Goal: Communication & Community: Answer question/provide support

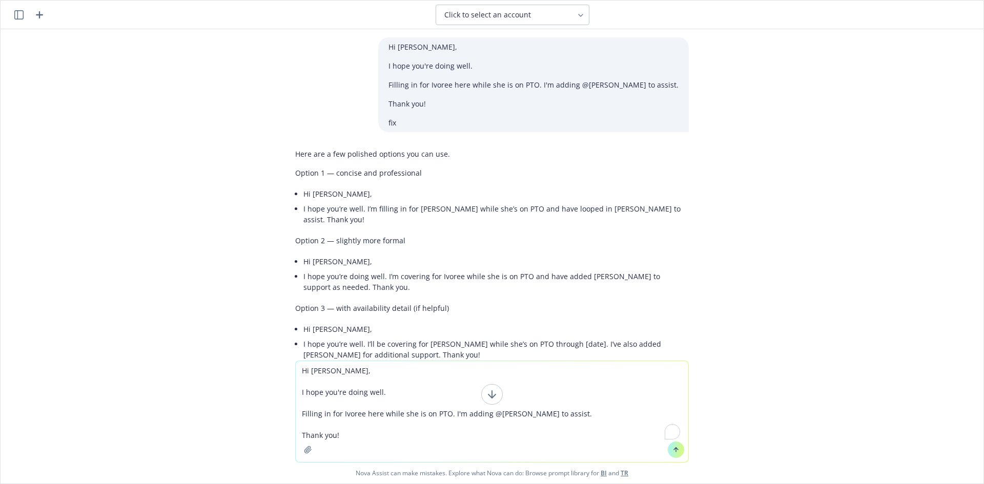
click at [378, 429] on textarea "Hi [PERSON_NAME], I hope you're doing well. Filling in for Ivoree here while sh…" at bounding box center [492, 411] width 392 height 101
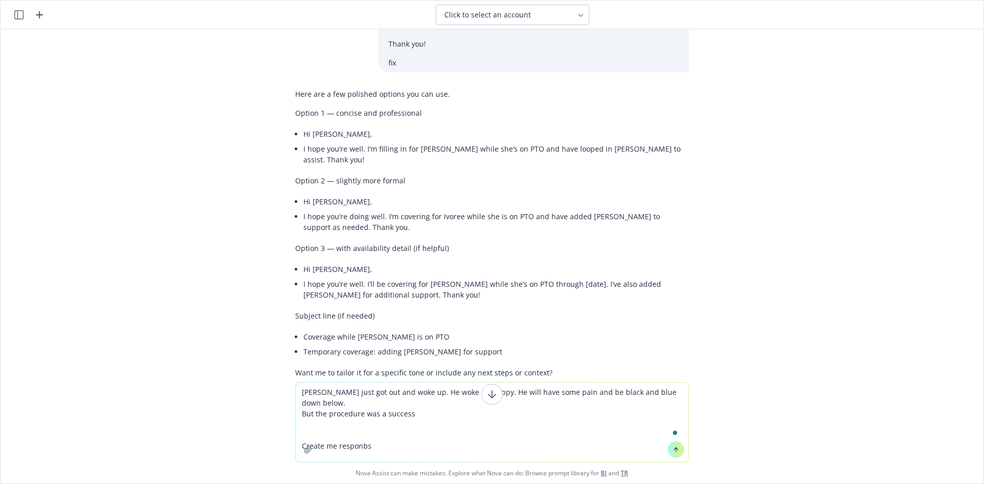
type textarea "[PERSON_NAME] just got out and woke up. He woke up happy. He will have some pai…"
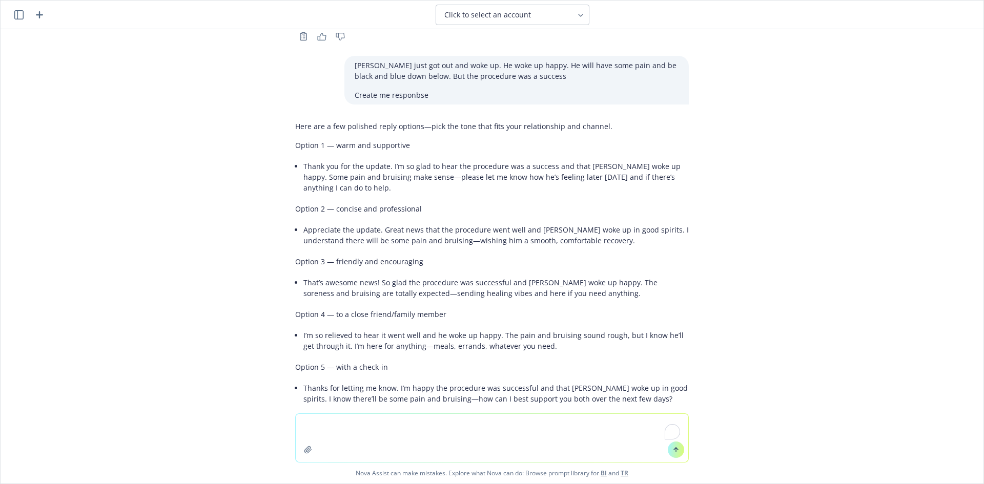
scroll to position [402, 0]
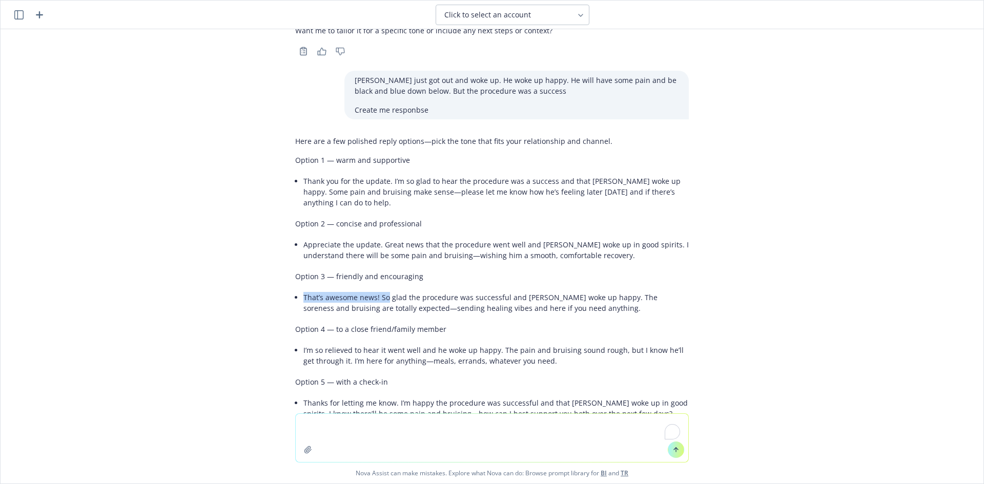
drag, startPoint x: 292, startPoint y: 272, endPoint x: 380, endPoint y: 272, distance: 87.6
click at [380, 272] on div "Here are a few polished reply options—pick the tone that fits your relationship…" at bounding box center [492, 288] width 394 height 313
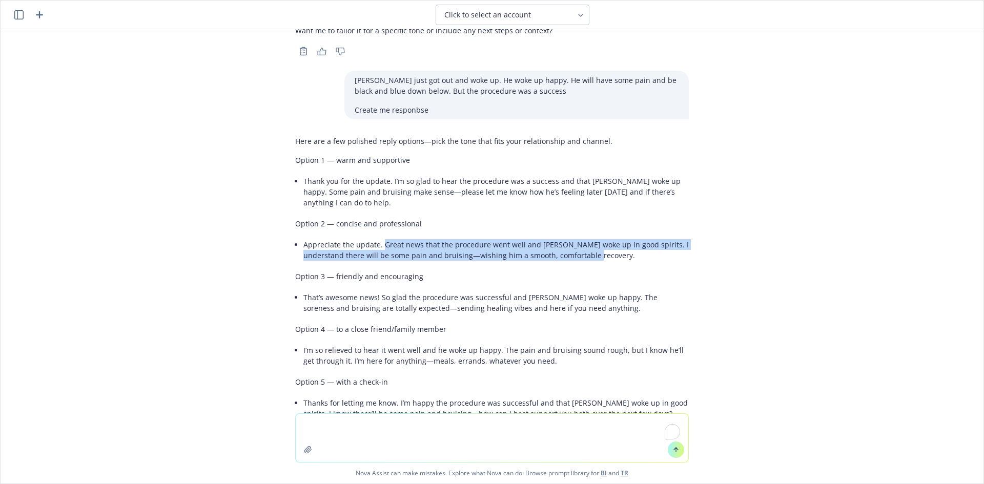
drag, startPoint x: 576, startPoint y: 234, endPoint x: 376, endPoint y: 224, distance: 200.6
click at [376, 224] on div "Here are a few polished reply options—pick the tone that fits your relationship…" at bounding box center [492, 288] width 394 height 313
copy li "Great news that the procedure went well and [PERSON_NAME] woke up in good spiri…"
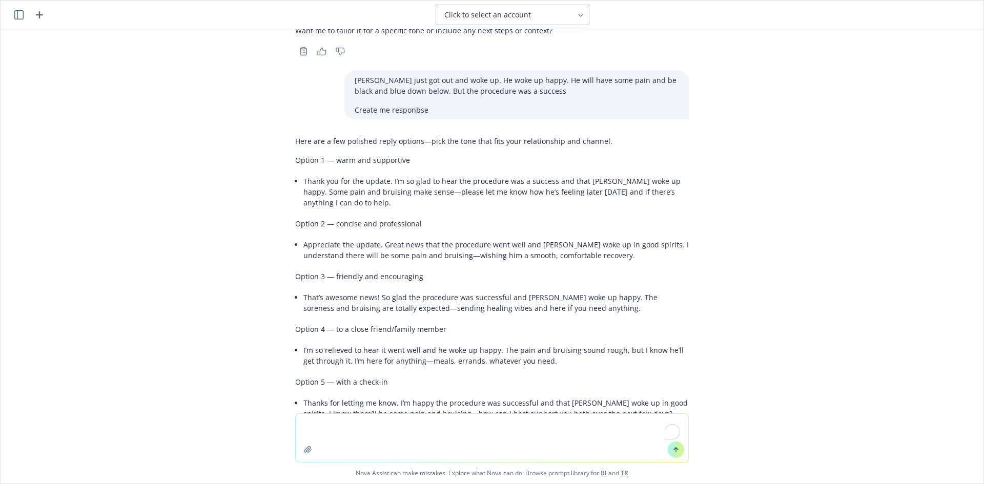
click at [405, 432] on textarea "To enrich screen reader interactions, please activate Accessibility in Grammarl…" at bounding box center [492, 438] width 392 height 48
paste textarea "Great news that the procedure went well and [PERSON_NAME] woke up in good spiri…"
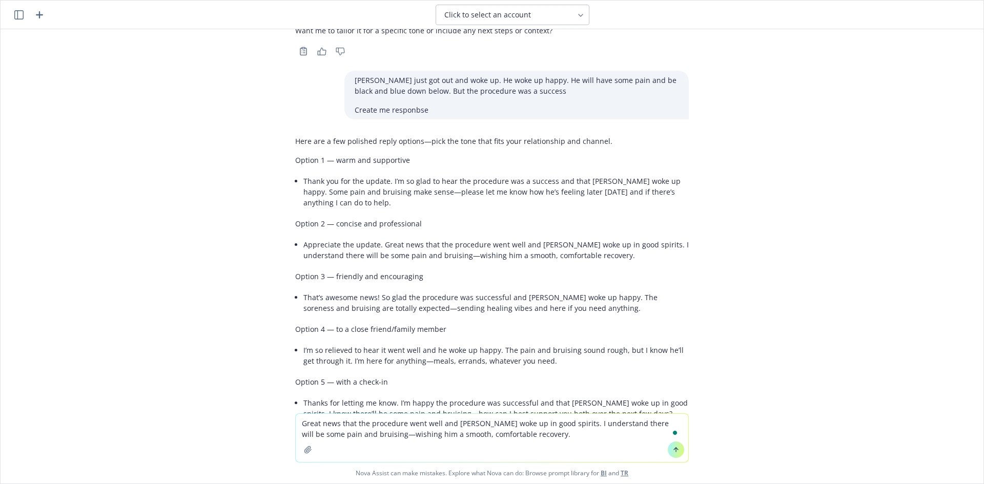
click at [298, 423] on textarea "Great news that the procedure went well and [PERSON_NAME] woke up in good spiri…" at bounding box center [492, 438] width 392 height 48
drag, startPoint x: 348, startPoint y: 276, endPoint x: 297, endPoint y: 279, distance: 51.3
click at [303, 290] on li "That’s awesome news! So glad the procedure was successful and [PERSON_NAME] wok…" at bounding box center [495, 303] width 385 height 26
copy li "That’s awesome new"
click at [410, 426] on textarea "Great news that the procedure went well and [PERSON_NAME] woke up in good spiri…" at bounding box center [492, 438] width 392 height 48
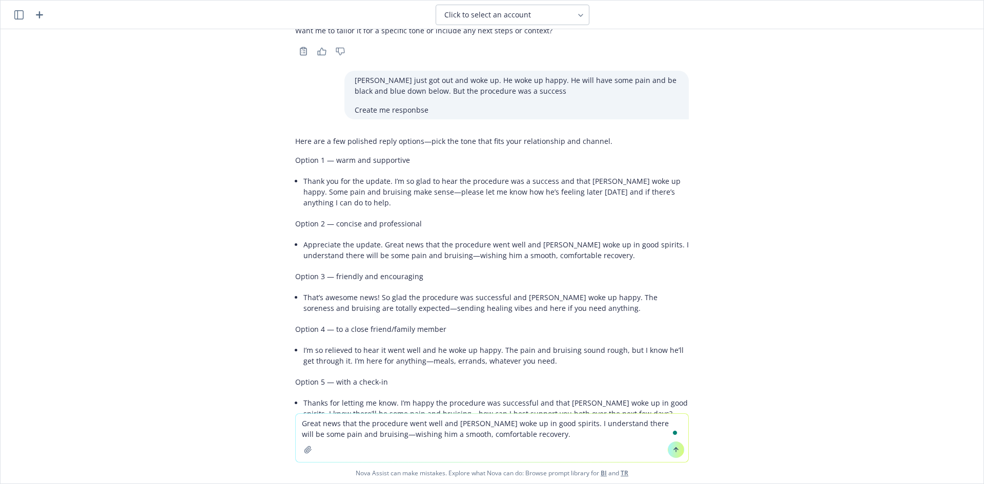
drag, startPoint x: 437, startPoint y: 423, endPoint x: 299, endPoint y: 425, distance: 137.3
click at [299, 425] on textarea "Great news that the procedure went well and [PERSON_NAME] woke up in good spiri…" at bounding box center [492, 438] width 392 height 48
paste textarea "That’s awesome new"
drag, startPoint x: 373, startPoint y: 277, endPoint x: 498, endPoint y: 280, distance: 125.1
click at [498, 290] on li "That’s awesome news! So glad the procedure was successful and [PERSON_NAME] wok…" at bounding box center [495, 303] width 385 height 26
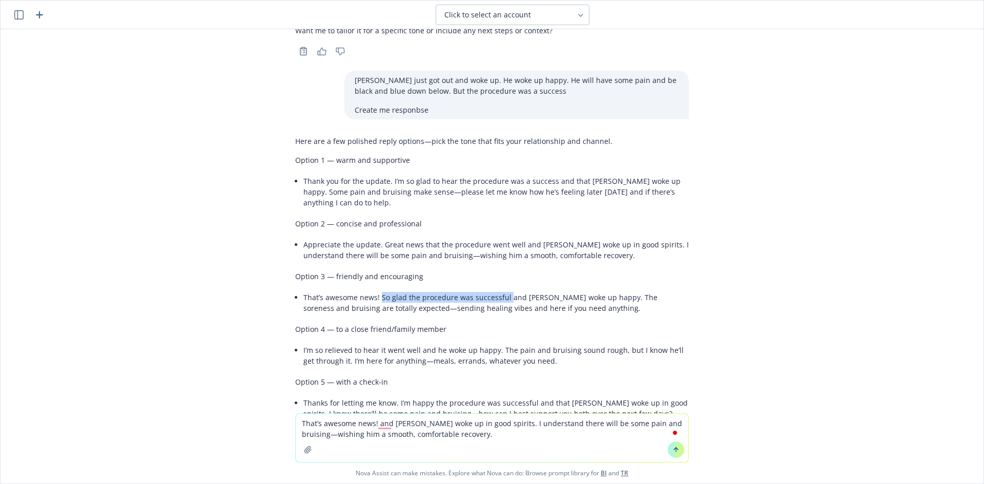
copy li "So glad the procedure was successful"
click at [471, 430] on textarea "That’s awesome news! and [PERSON_NAME] woke up in good spirits. I understand th…" at bounding box center [492, 438] width 392 height 48
drag, startPoint x: 484, startPoint y: 424, endPoint x: 376, endPoint y: 423, distance: 108.1
click at [376, 423] on textarea "That’s awesome news! and [PERSON_NAME] woke up in good spirits. I understand th…" at bounding box center [492, 438] width 392 height 48
paste textarea "So glad the procedure was successful"
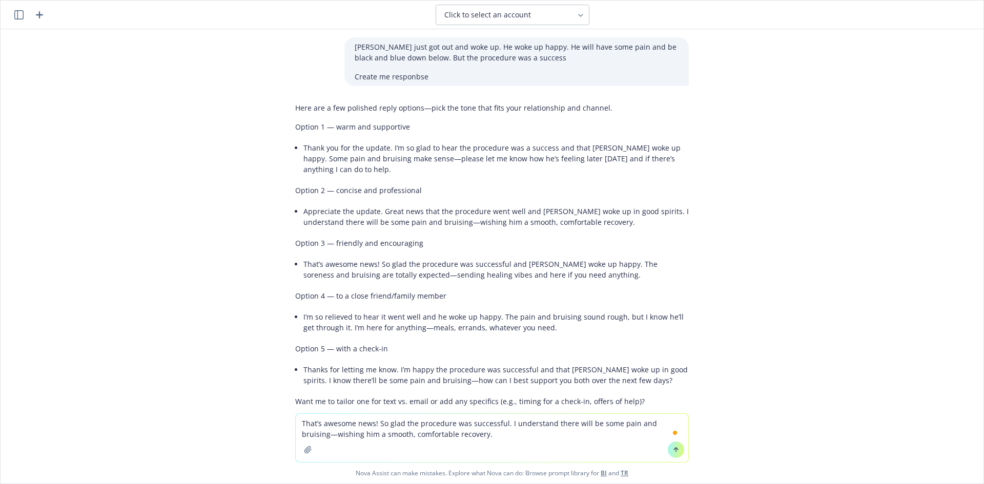
scroll to position [453, 0]
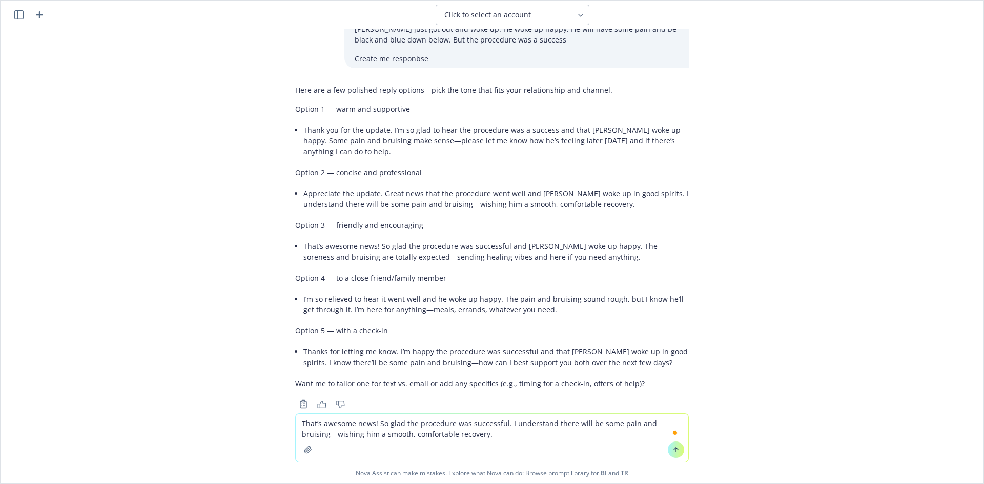
drag, startPoint x: 502, startPoint y: 426, endPoint x: 547, endPoint y: 445, distance: 49.1
click at [545, 445] on textarea "That’s awesome news! So glad the procedure was successful. I understand there w…" at bounding box center [492, 438] width 392 height 48
click at [643, 426] on textarea "That’s awesome news! So glad the procedure was successful. I understand there w…" at bounding box center [492, 438] width 392 height 48
drag, startPoint x: 676, startPoint y: 424, endPoint x: 684, endPoint y: 423, distance: 8.2
click at [683, 423] on textarea "That’s awesome news! So glad the procedure was successful. I understand there w…" at bounding box center [492, 438] width 392 height 48
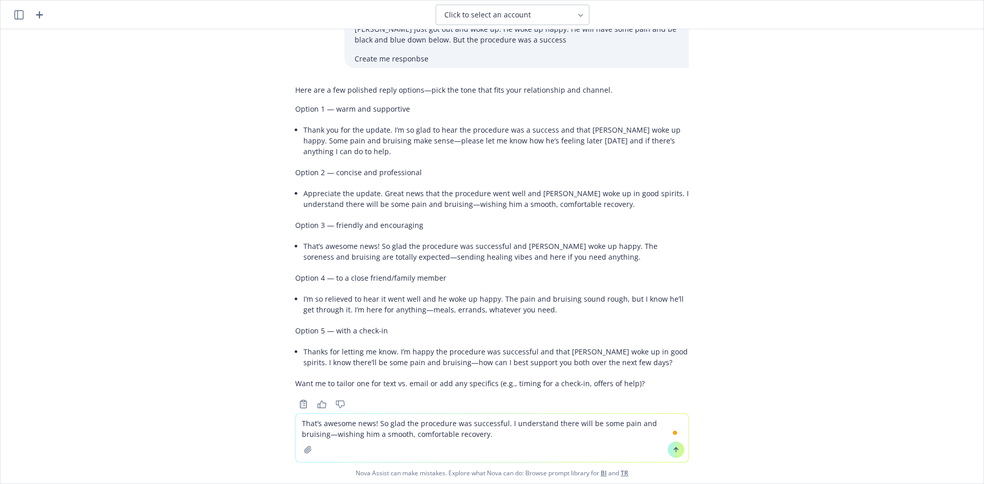
click at [674, 425] on textarea "That’s awesome news! So glad the procedure was successful. I understand there w…" at bounding box center [492, 438] width 392 height 48
drag, startPoint x: 520, startPoint y: 425, endPoint x: 676, endPoint y: 425, distance: 156.8
click at [676, 425] on textarea "That’s awesome news! So glad the procedure was successful. I understand there w…" at bounding box center [492, 438] width 392 height 48
drag, startPoint x: 611, startPoint y: 437, endPoint x: 605, endPoint y: 433, distance: 7.4
click at [611, 437] on textarea "That’s awesome news! So glad the procedure was successful. Wishing him a smooth…" at bounding box center [492, 438] width 392 height 48
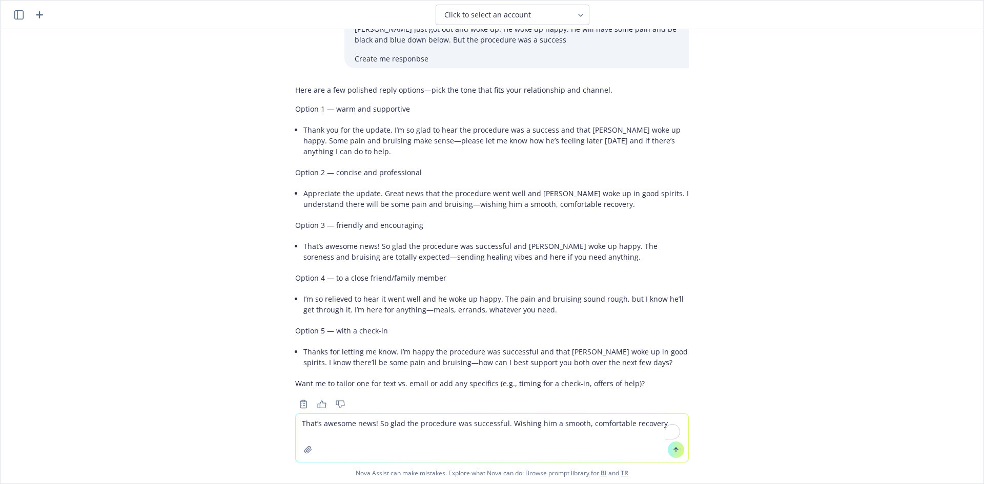
click at [582, 424] on textarea "That’s awesome news! So glad the procedure was successful. Wishing him a smooth…" at bounding box center [492, 438] width 392 height 48
type textarea "That’s awesome news! So glad the procedure was successful. Wishing him a smooth…"
